Goal: Use online tool/utility: Utilize a website feature to perform a specific function

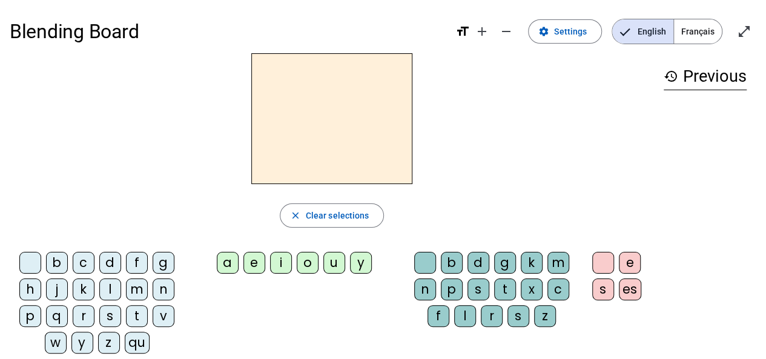
click at [138, 337] on div "qu" at bounding box center [137, 343] width 25 height 22
click at [283, 263] on div "i" at bounding box center [281, 263] width 22 height 22
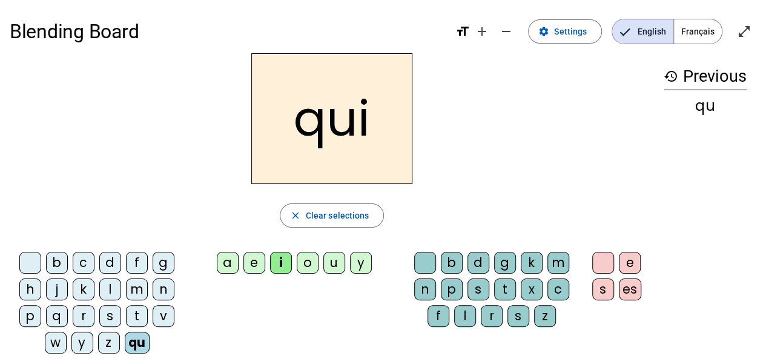
click at [114, 317] on div "s" at bounding box center [110, 316] width 22 height 22
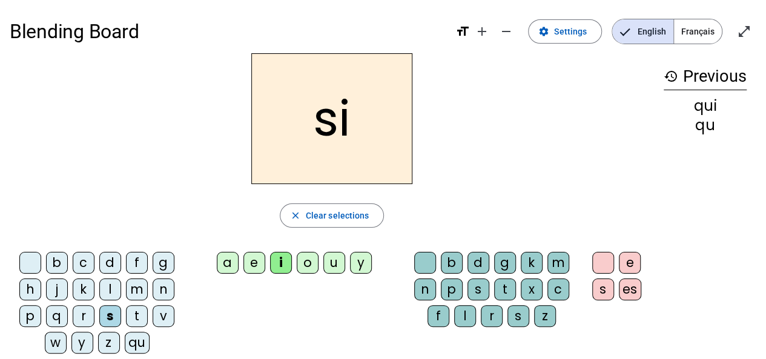
click at [159, 284] on div "n" at bounding box center [164, 289] width 22 height 22
drag, startPoint x: 249, startPoint y: 271, endPoint x: 257, endPoint y: 295, distance: 25.5
click at [257, 295] on div "b c d f g h j k l m n p q r s t v w y z qu a e i o u y b d g k m n p s t x c f …" at bounding box center [332, 305] width 644 height 116
click at [257, 266] on div "e" at bounding box center [254, 263] width 22 height 22
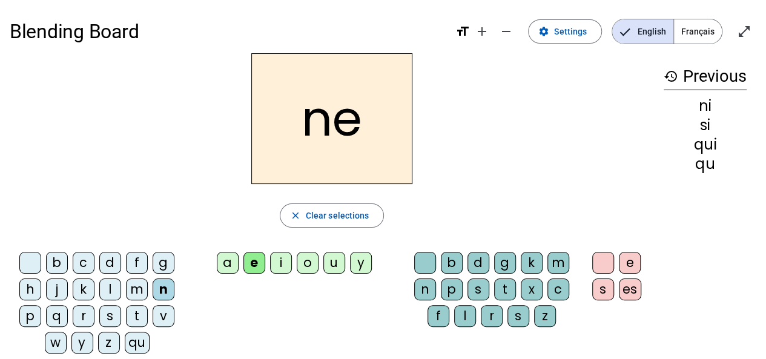
click at [114, 317] on div "s" at bounding box center [110, 316] width 22 height 22
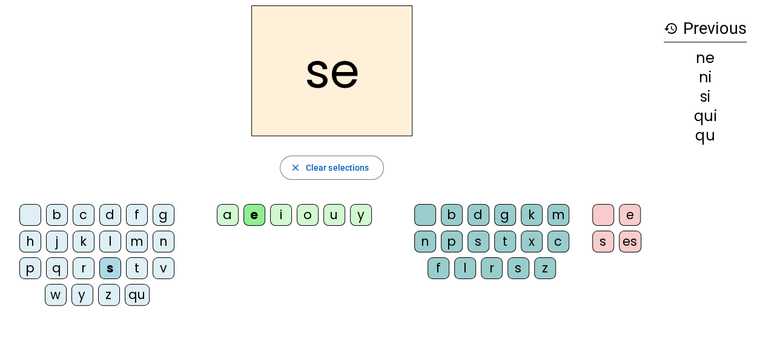
scroll to position [48, 0]
click at [136, 265] on div "t" at bounding box center [137, 268] width 22 height 22
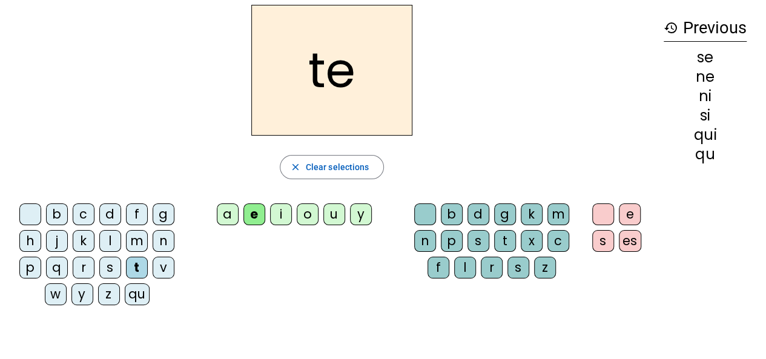
click at [109, 206] on div "d" at bounding box center [110, 214] width 22 height 22
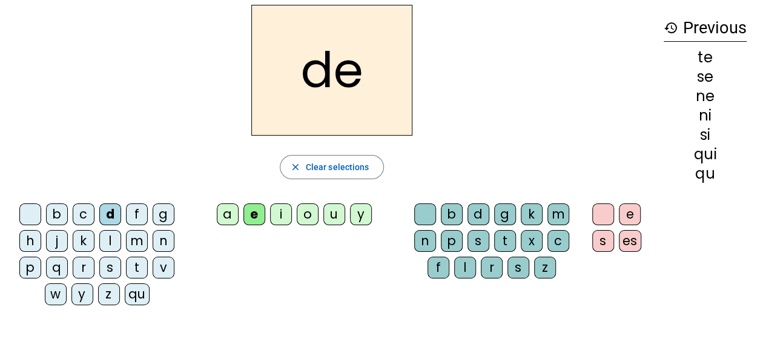
click at [338, 214] on div "u" at bounding box center [334, 214] width 22 height 22
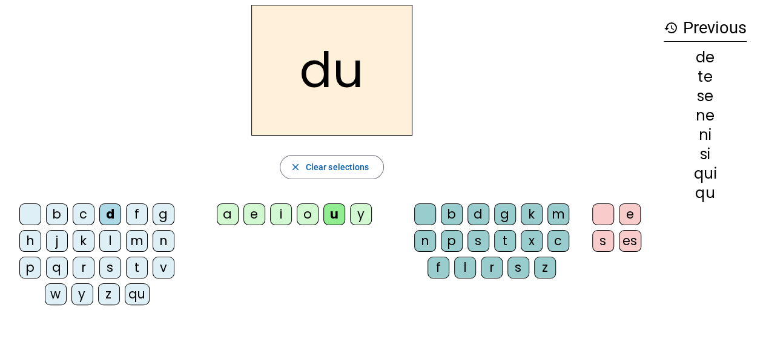
click at [113, 269] on div "s" at bounding box center [110, 268] width 22 height 22
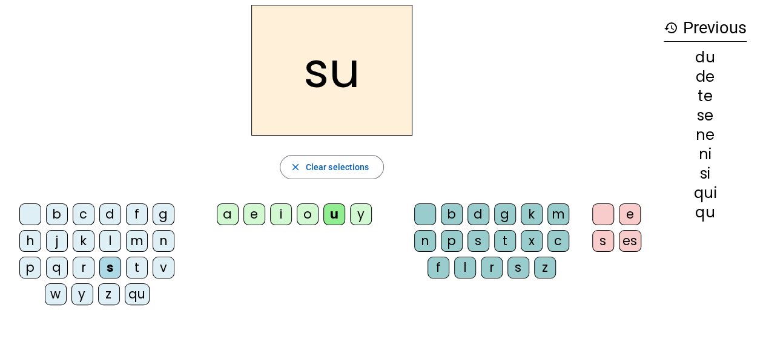
click at [116, 243] on div "l" at bounding box center [110, 241] width 22 height 22
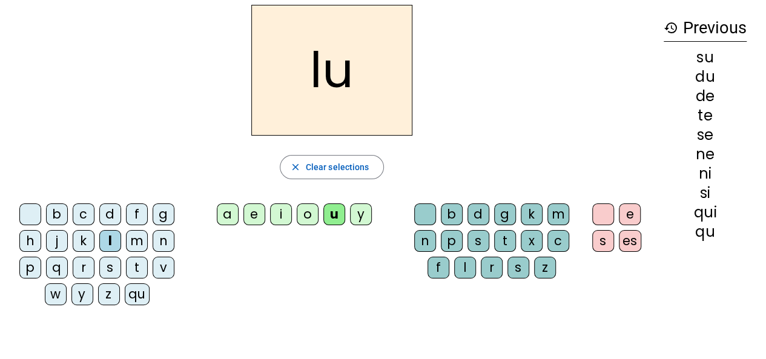
click at [134, 269] on div "t" at bounding box center [137, 268] width 22 height 22
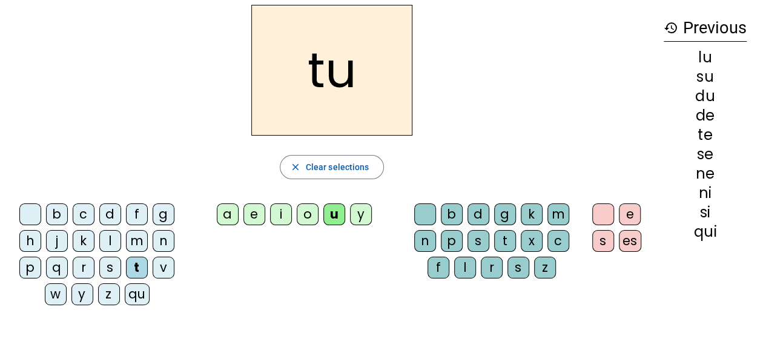
click at [222, 210] on div "a" at bounding box center [228, 214] width 22 height 22
click at [116, 262] on div "s" at bounding box center [110, 268] width 22 height 22
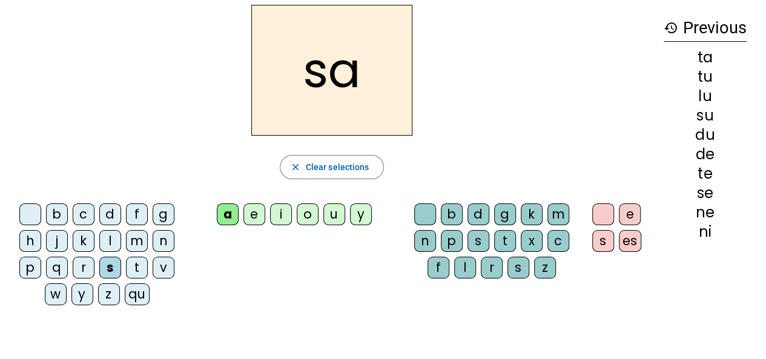
click at [137, 243] on div "m" at bounding box center [137, 241] width 22 height 22
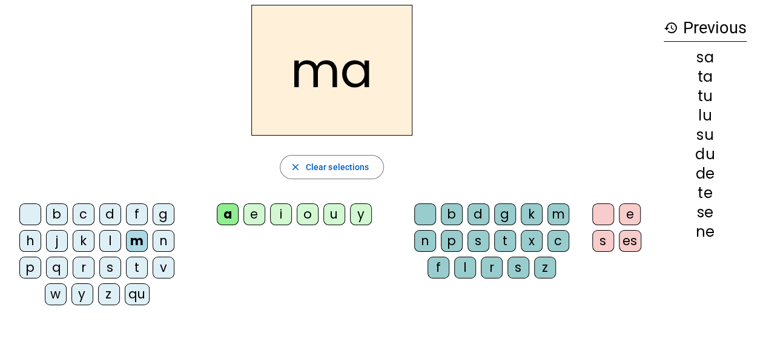
click at [257, 219] on div "e" at bounding box center [254, 214] width 22 height 22
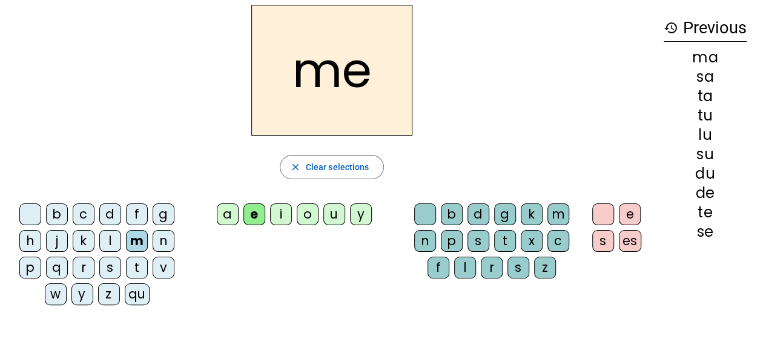
click at [115, 212] on div "d" at bounding box center [110, 214] width 22 height 22
